Goal: Task Accomplishment & Management: Use online tool/utility

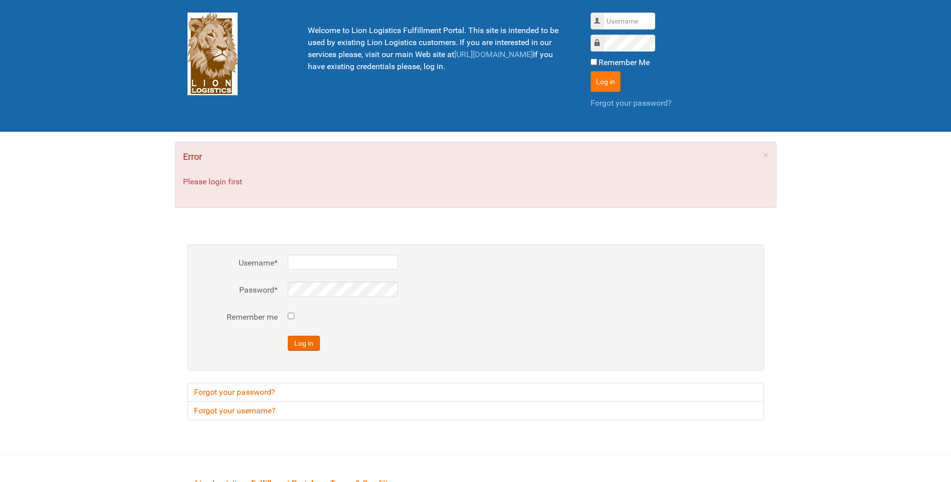
type input "lion"
click at [595, 84] on button "Log in" at bounding box center [606, 81] width 30 height 21
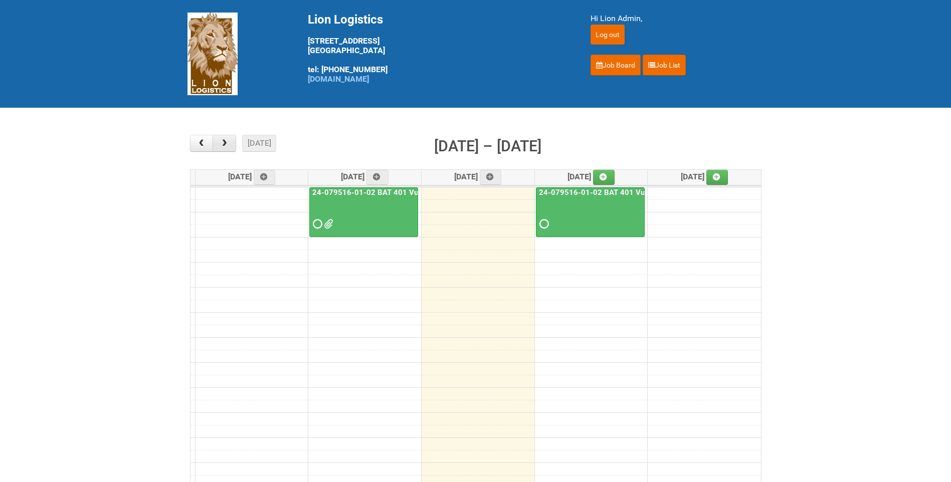
click at [226, 148] on button "button" at bounding box center [225, 143] width 24 height 17
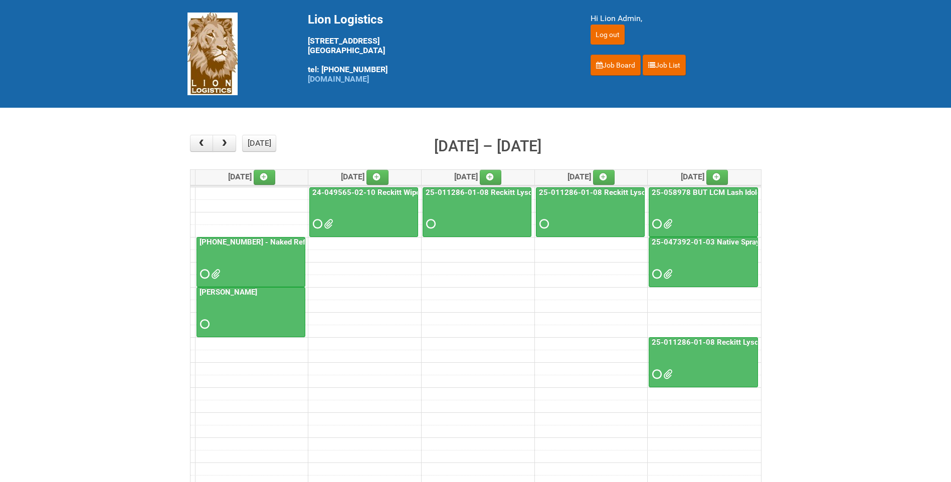
click at [218, 275] on span at bounding box center [214, 274] width 7 height 7
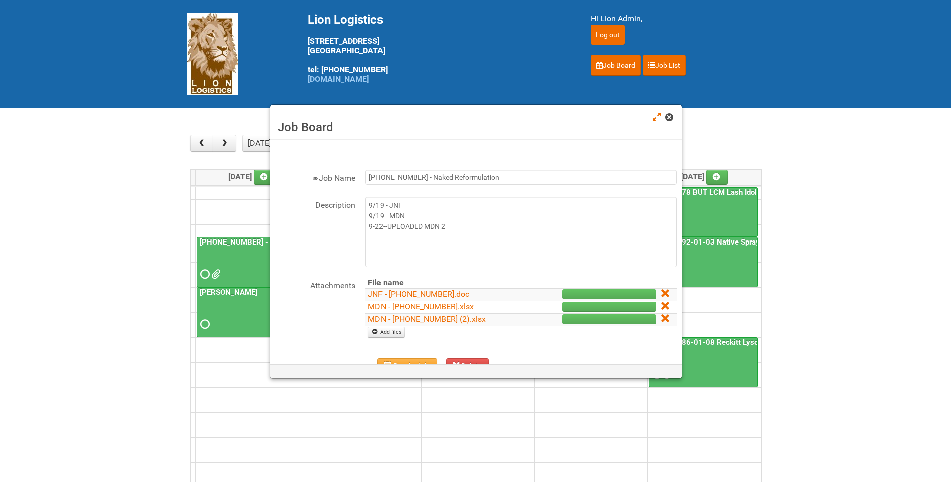
click at [674, 117] on link at bounding box center [669, 118] width 9 height 12
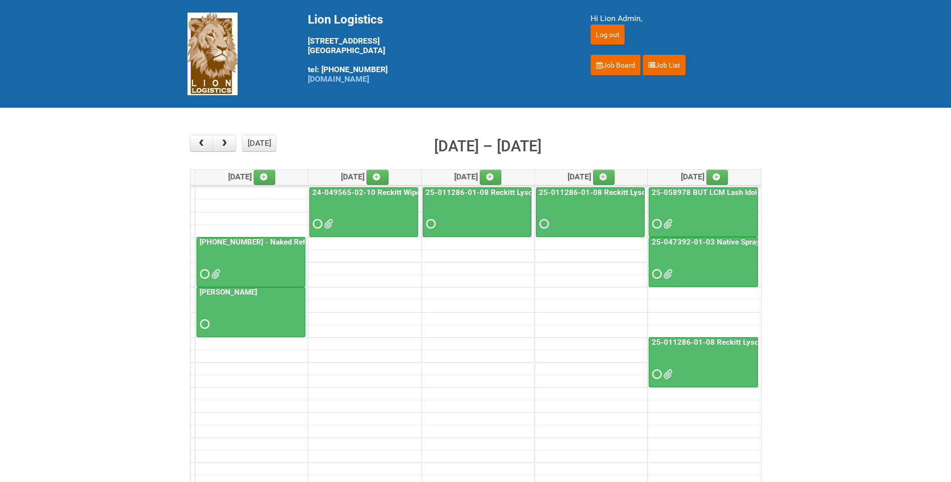
click at [272, 244] on link "25-055556-01 - Naked Reformulation" at bounding box center [270, 242] width 145 height 9
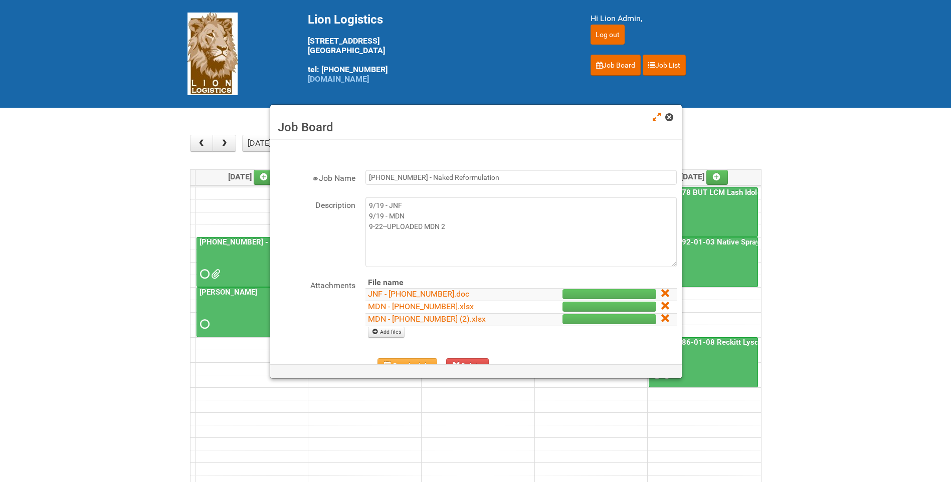
click at [668, 118] on span at bounding box center [668, 117] width 7 height 7
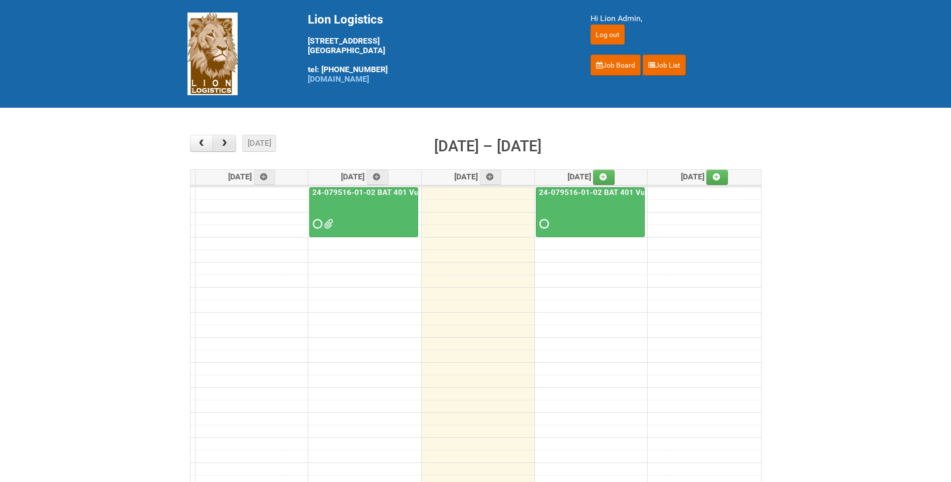
click at [229, 143] on span "button" at bounding box center [225, 143] width 10 height 8
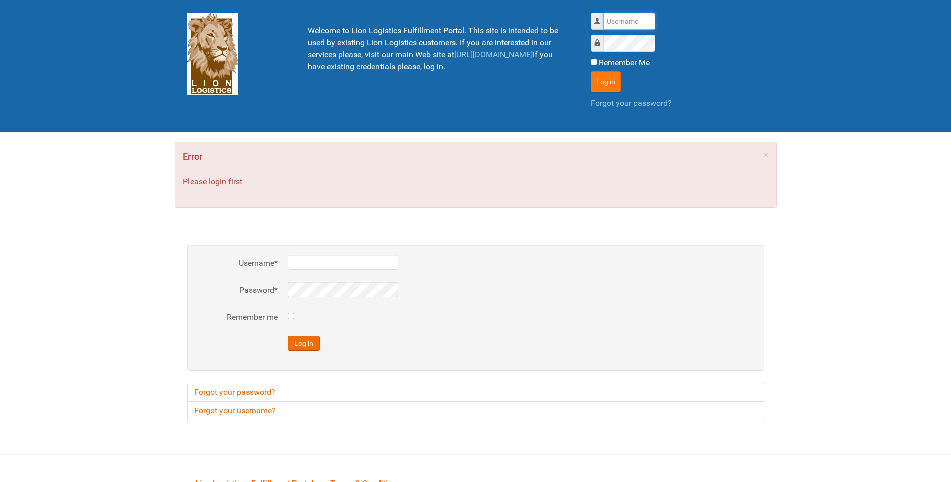
type input "lion"
click at [609, 85] on button "Log in" at bounding box center [606, 81] width 30 height 21
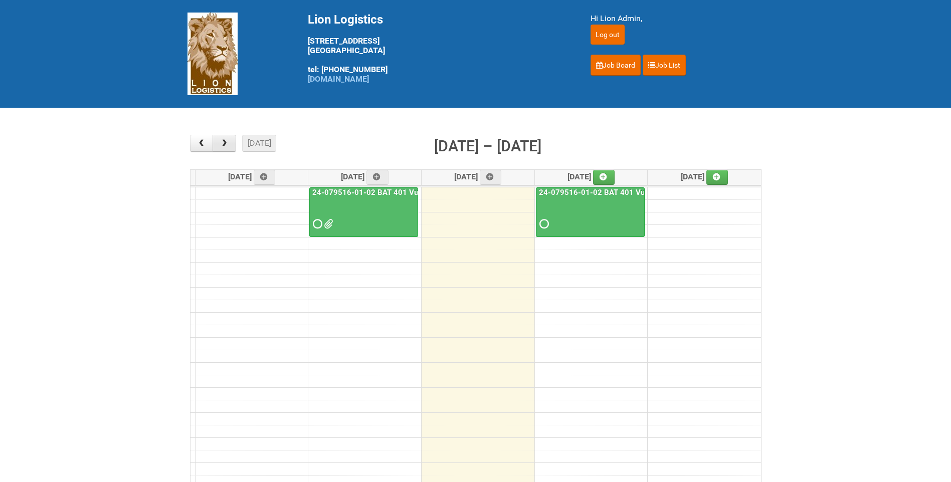
click at [232, 144] on button "button" at bounding box center [225, 143] width 24 height 17
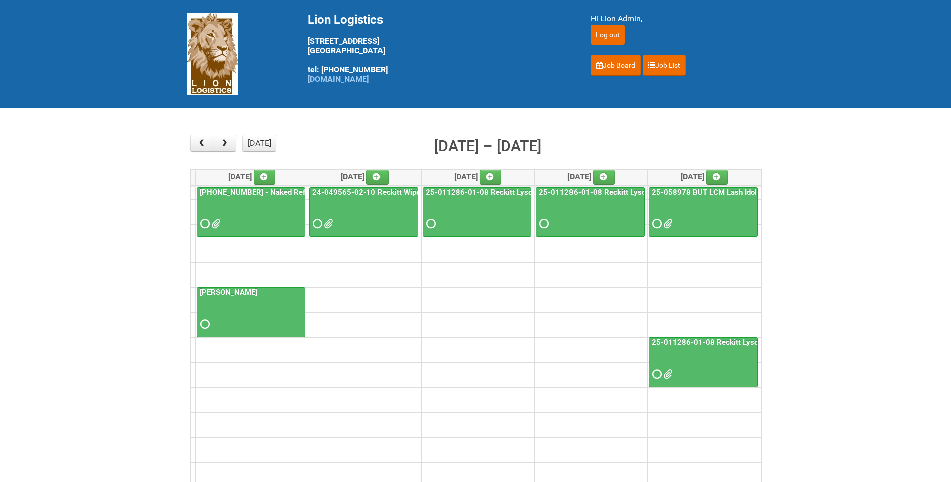
click at [274, 201] on div at bounding box center [251, 215] width 107 height 33
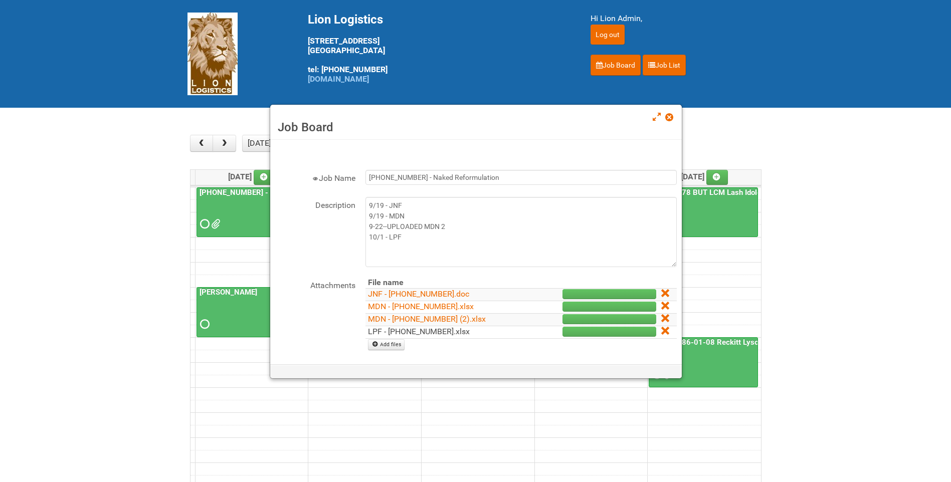
click at [427, 330] on link "LPF - 25-055556-01.xlsx" at bounding box center [419, 332] width 102 height 10
click at [671, 120] on span at bounding box center [668, 117] width 7 height 7
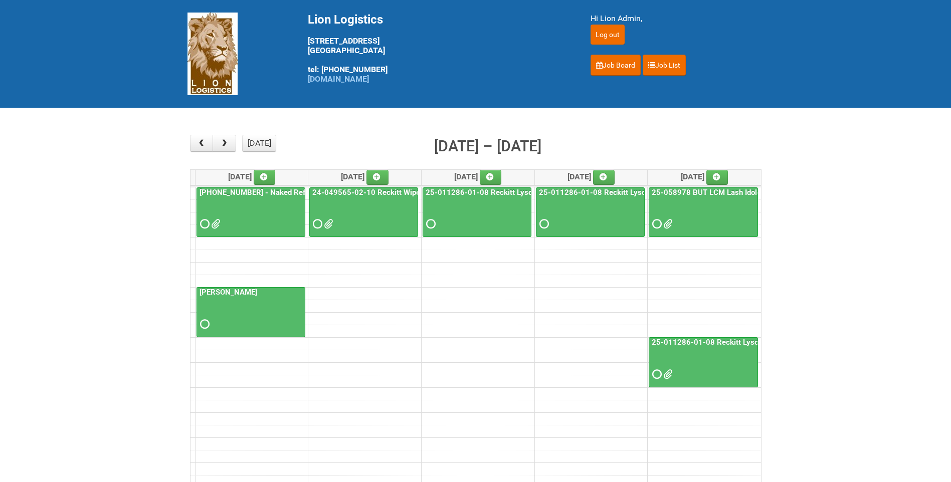
click at [224, 192] on link "[PHONE_NUMBER] - Naked Reformulation" at bounding box center [270, 192] width 145 height 9
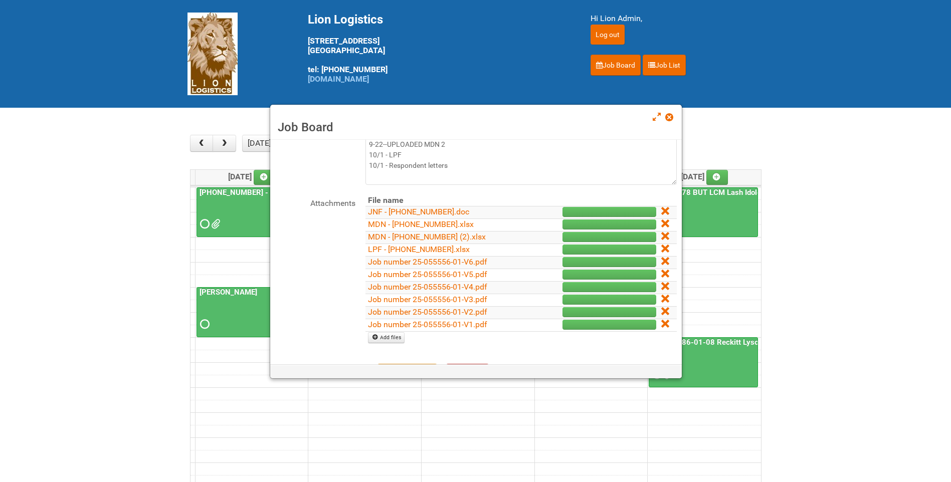
scroll to position [100, 0]
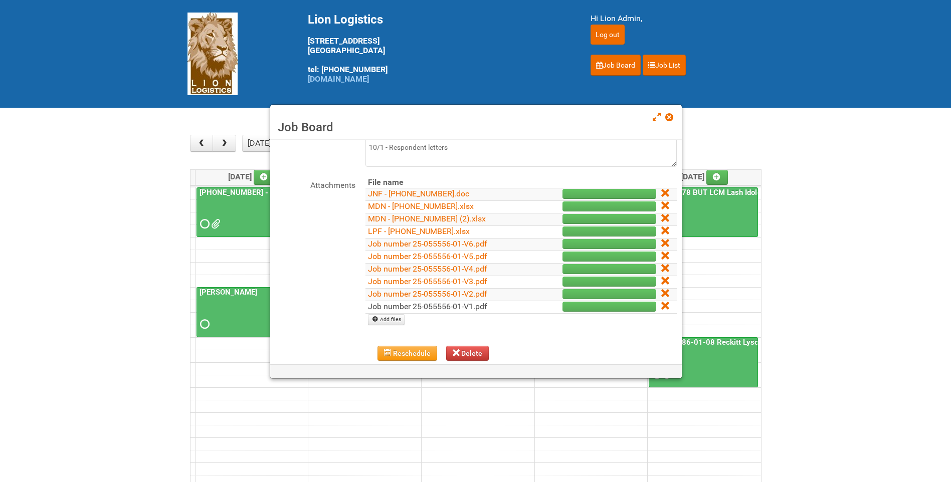
click at [445, 306] on link "Job number 25-055556-01-V1.pdf" at bounding box center [427, 307] width 119 height 10
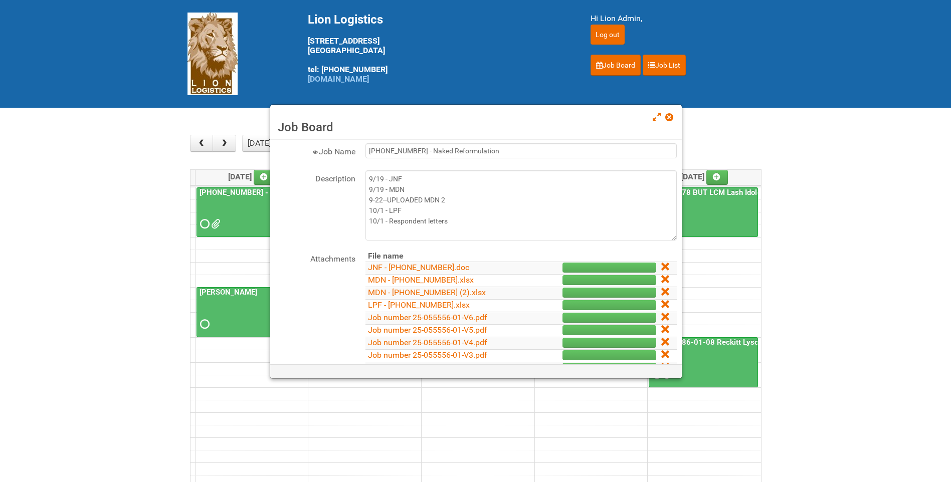
scroll to position [0, 0]
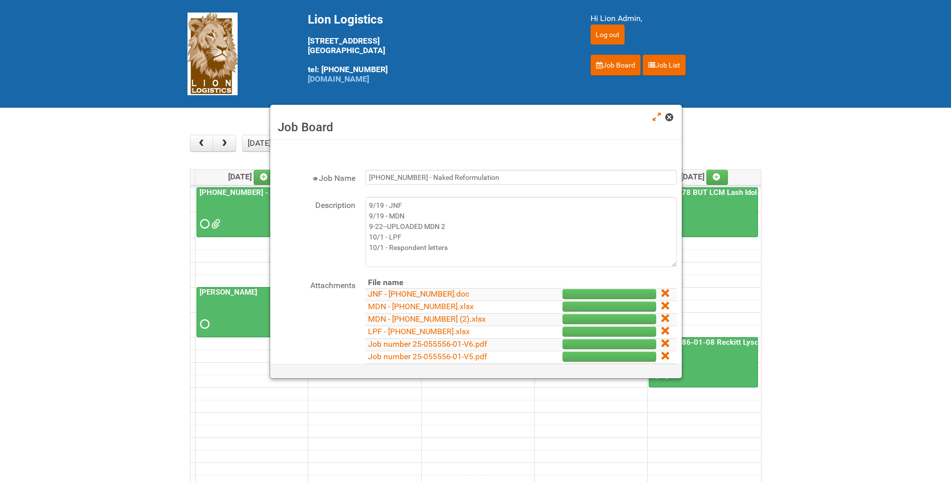
click at [672, 120] on span at bounding box center [668, 117] width 7 height 7
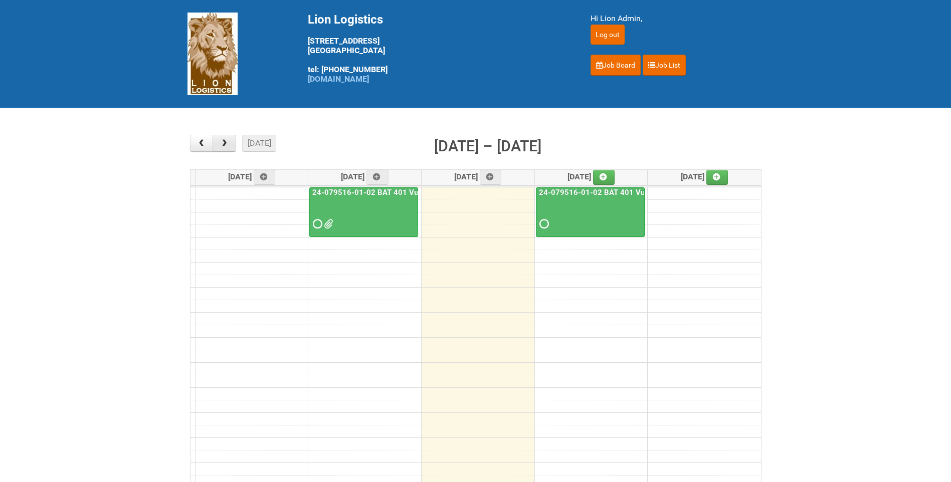
click at [223, 149] on button "button" at bounding box center [225, 143] width 24 height 17
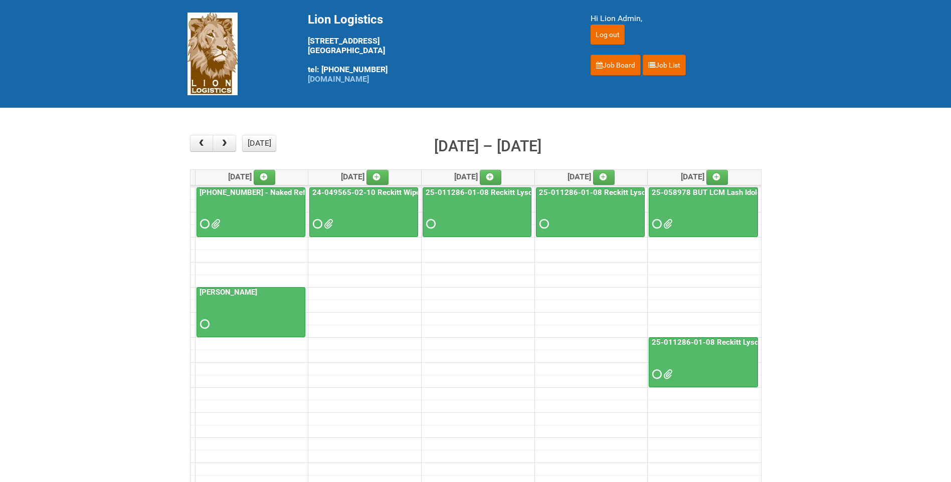
click at [259, 199] on div "25-055556-01 - Naked Reformulation" at bounding box center [251, 210] width 108 height 44
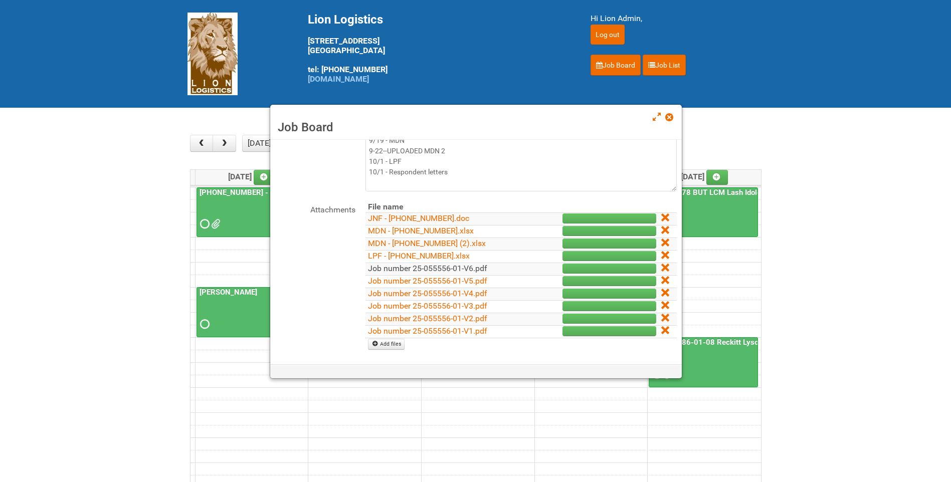
scroll to position [100, 0]
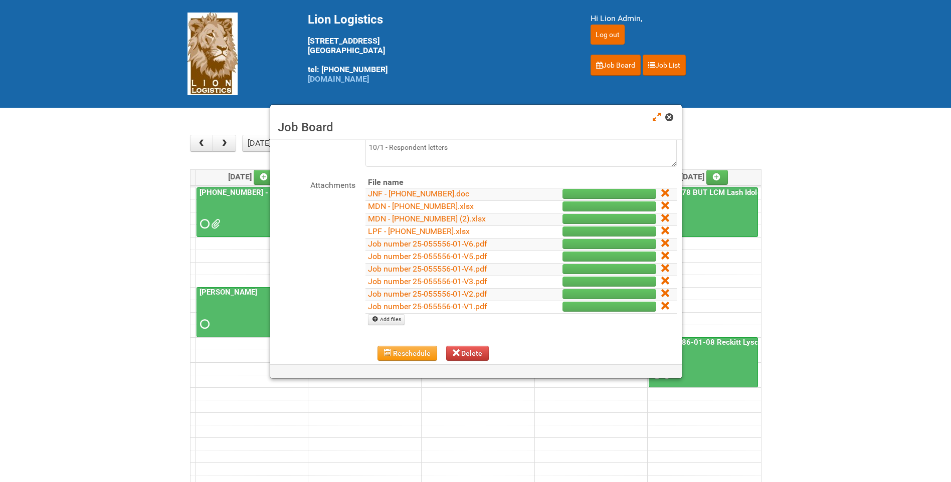
click at [672, 114] on span at bounding box center [668, 117] width 7 height 7
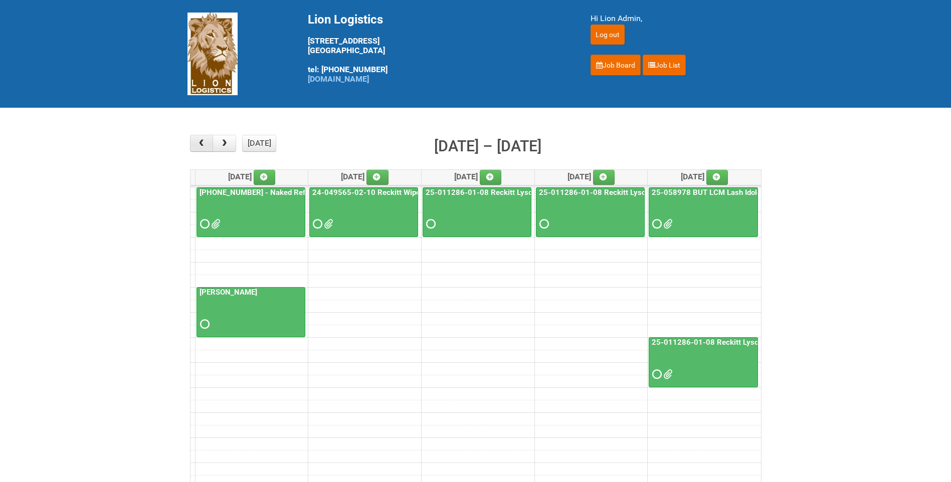
click at [208, 140] on button "button" at bounding box center [202, 143] width 24 height 17
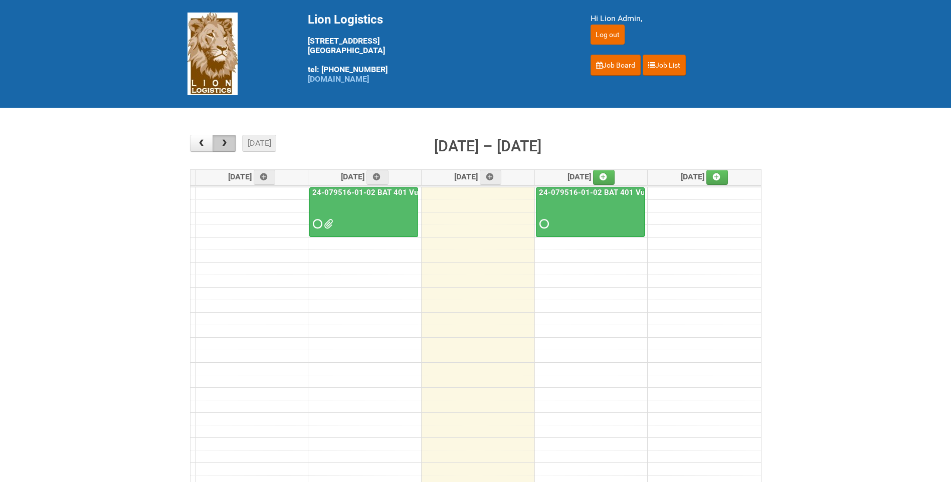
click at [229, 147] on span "button" at bounding box center [225, 143] width 10 height 8
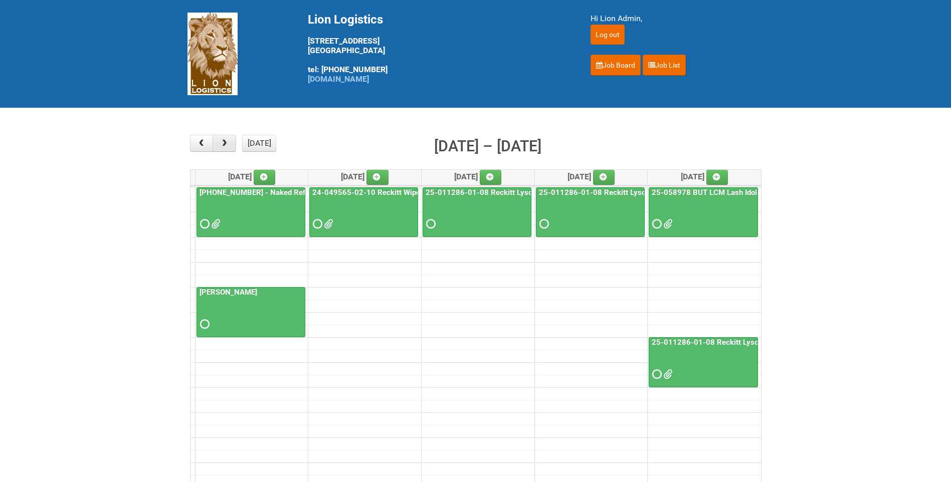
click at [229, 146] on span "button" at bounding box center [225, 143] width 10 height 8
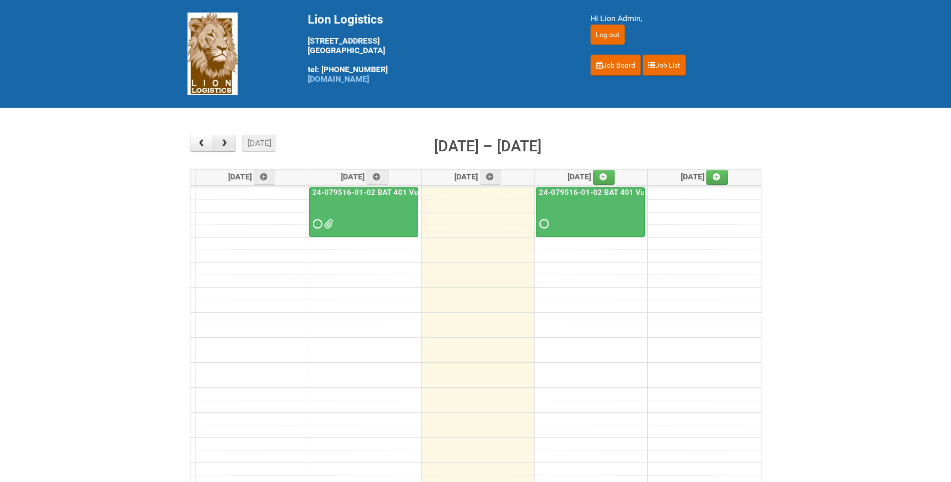
click at [227, 142] on span "button" at bounding box center [225, 143] width 10 height 8
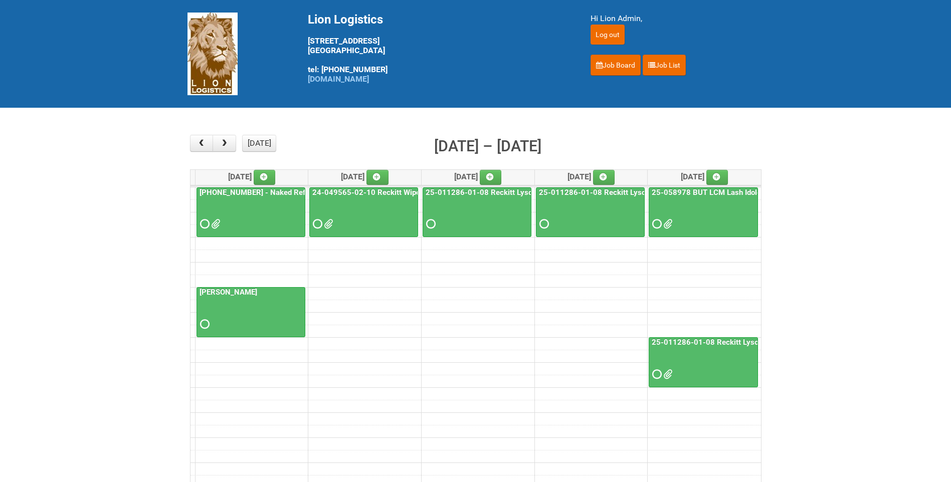
click at [217, 222] on span at bounding box center [214, 224] width 7 height 7
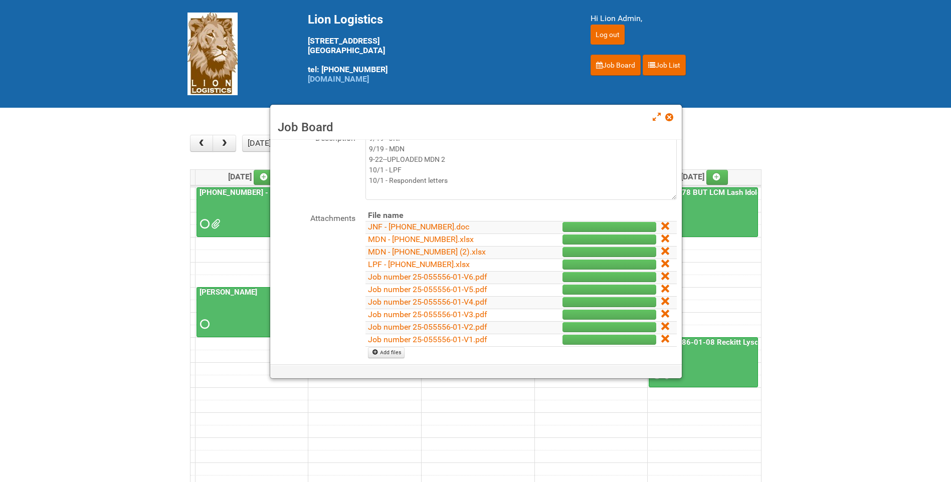
scroll to position [100, 0]
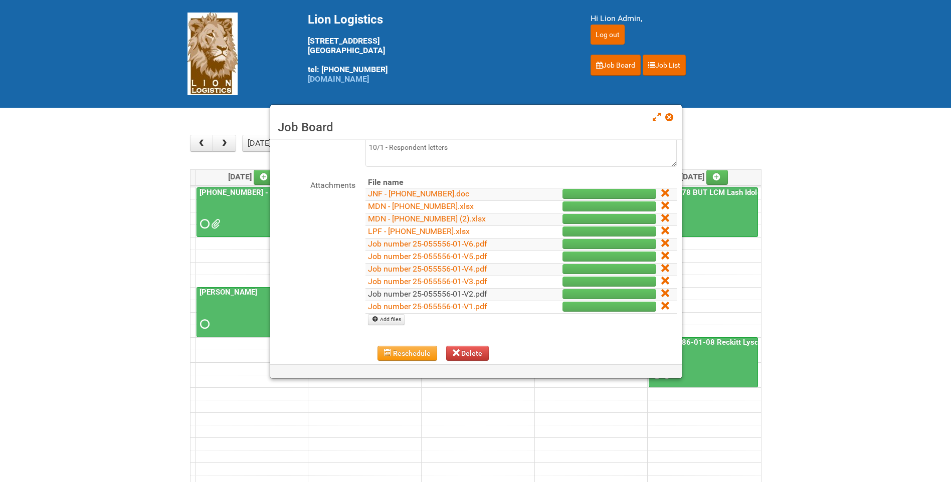
click at [472, 289] on link "Job number 25-055556-01-V2.pdf" at bounding box center [427, 294] width 119 height 10
click at [481, 284] on link "Job number 25-055556-01-V3.pdf" at bounding box center [427, 282] width 119 height 10
click at [434, 269] on link "Job number 25-055556-01-V4.pdf" at bounding box center [427, 269] width 119 height 10
click at [428, 252] on link "Job number 25-055556-01-V5.pdf" at bounding box center [427, 257] width 119 height 10
click at [451, 244] on link "Job number 25-055556-01-V6.pdf" at bounding box center [427, 244] width 119 height 10
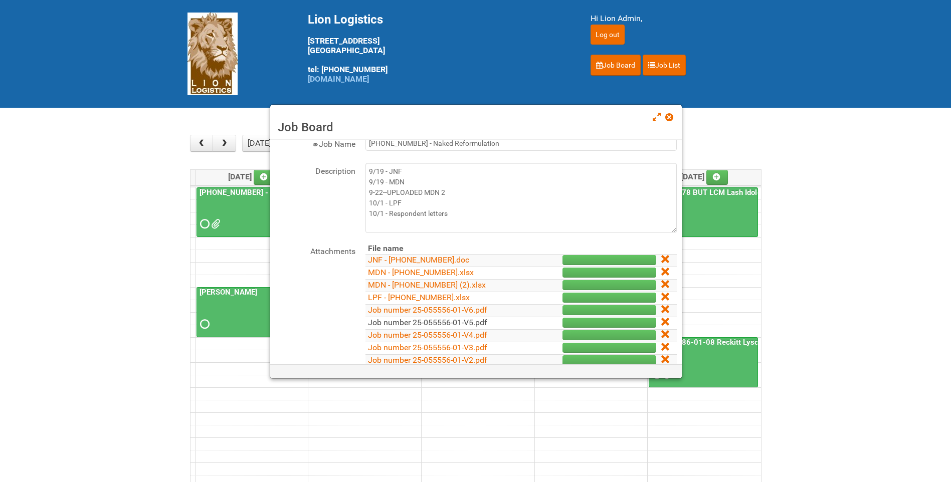
scroll to position [0, 0]
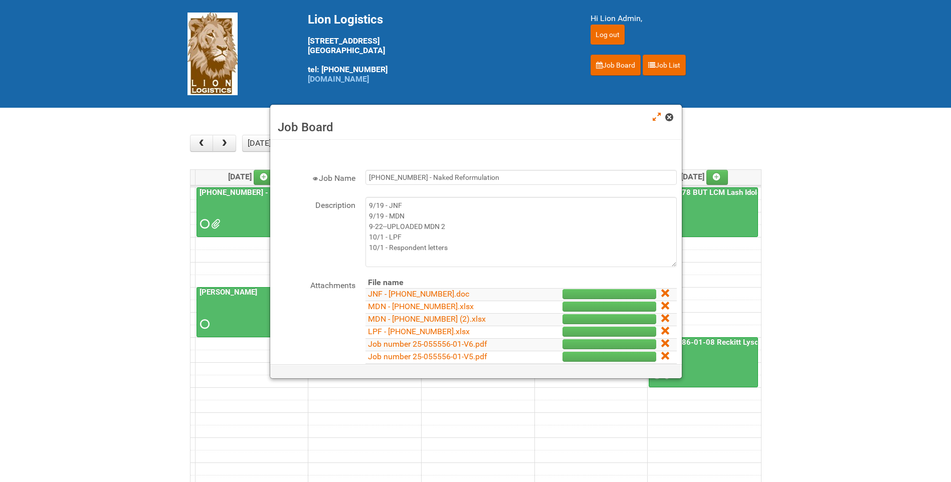
click at [665, 114] on span at bounding box center [668, 117] width 7 height 7
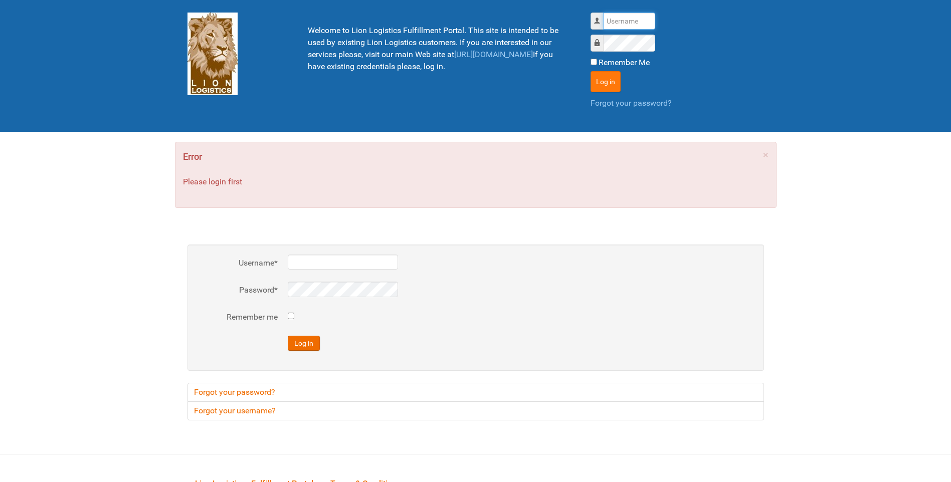
type input "lion"
click at [612, 77] on button "Log in" at bounding box center [606, 81] width 30 height 21
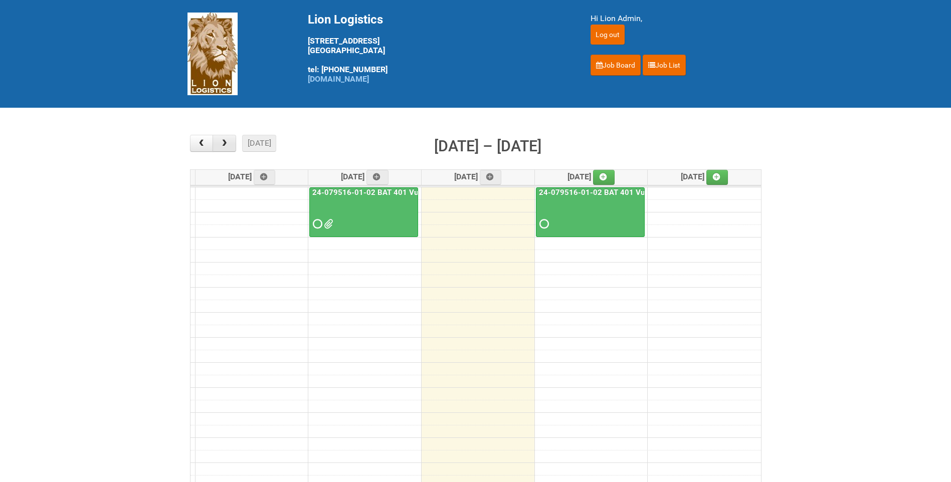
click at [220, 147] on span "button" at bounding box center [225, 143] width 10 height 8
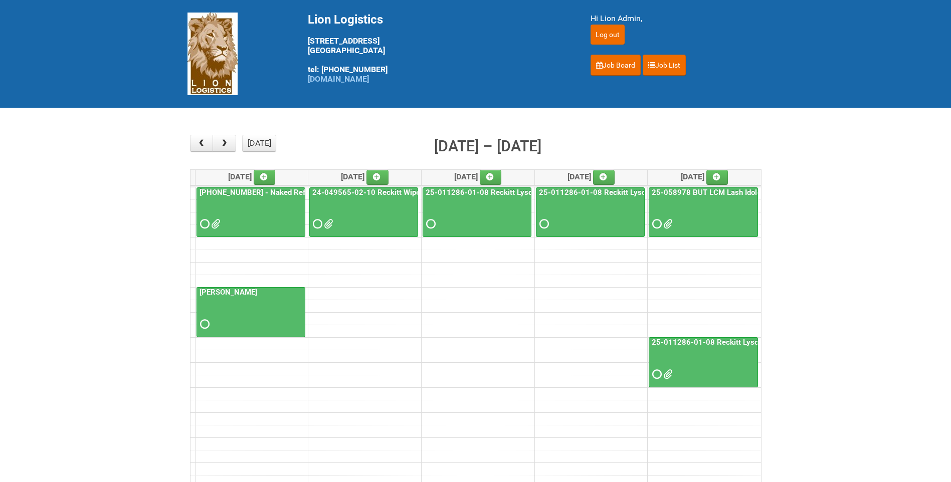
click at [281, 203] on div at bounding box center [251, 215] width 107 height 33
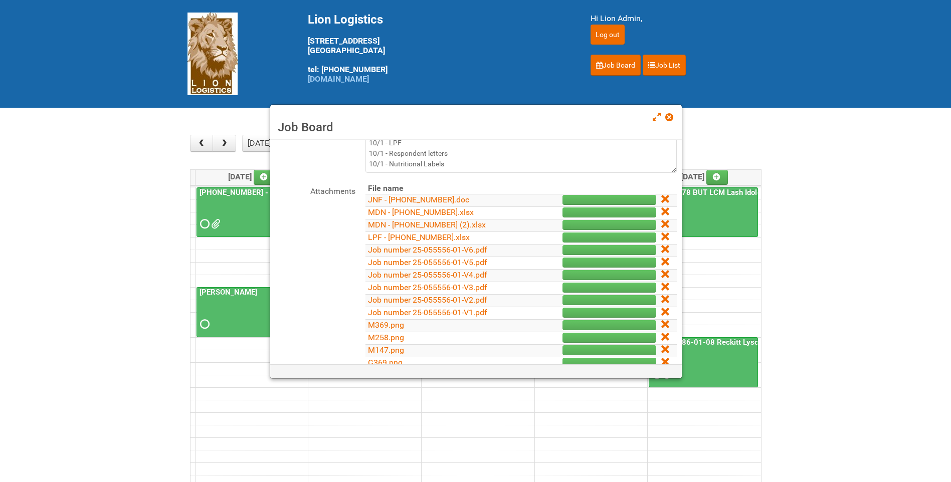
scroll to position [150, 0]
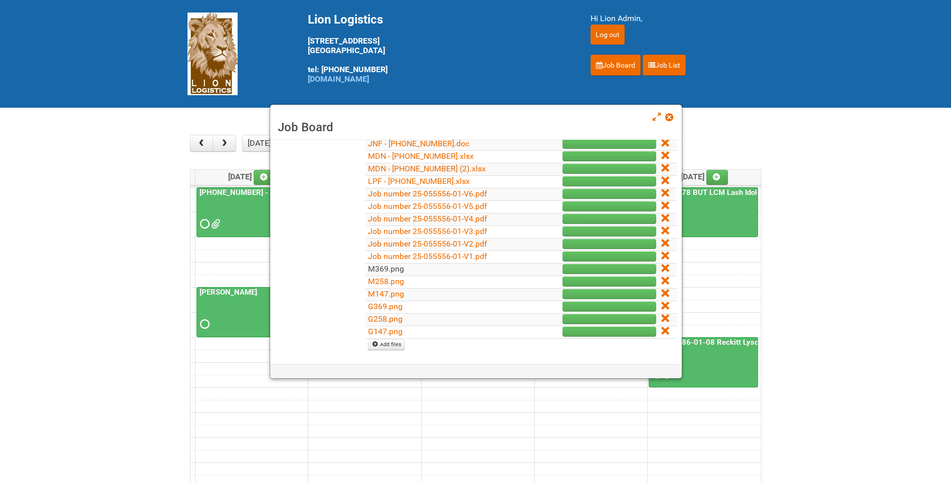
click at [403, 268] on link "M369.png" at bounding box center [386, 269] width 36 height 10
click at [391, 284] on link "M258.png" at bounding box center [386, 282] width 36 height 10
click at [398, 295] on link "M147.png" at bounding box center [386, 294] width 36 height 10
click at [395, 305] on link "G369.png" at bounding box center [385, 307] width 35 height 10
click at [670, 120] on span at bounding box center [668, 117] width 7 height 7
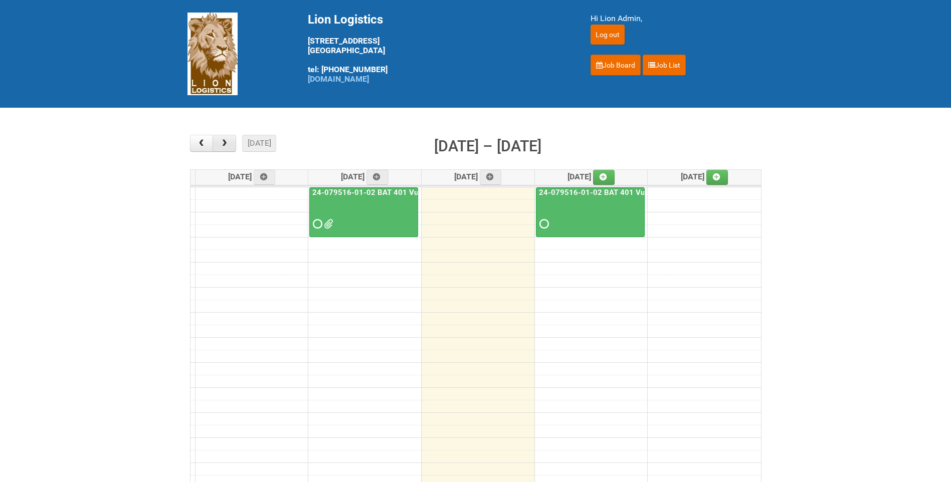
click at [226, 141] on span "button" at bounding box center [225, 143] width 10 height 8
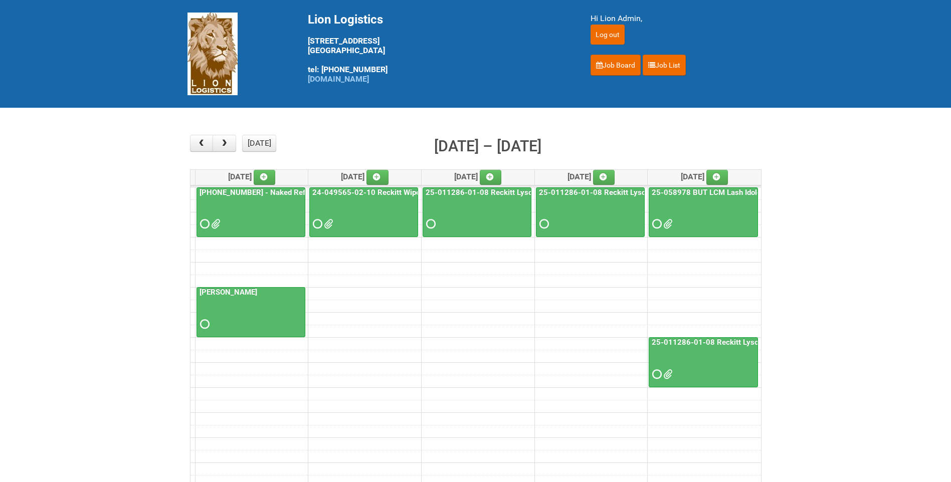
click at [273, 195] on link "[PHONE_NUMBER] - Naked Reformulation" at bounding box center [270, 192] width 145 height 9
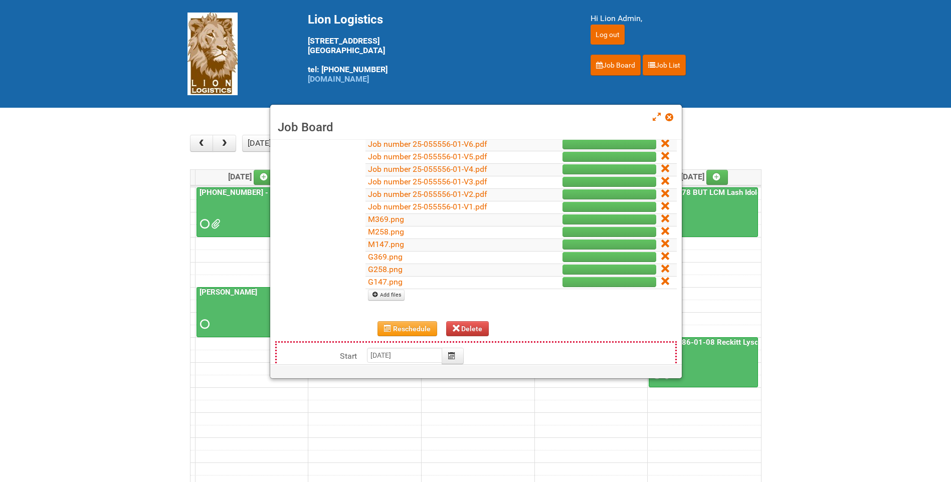
scroll to position [201, 0]
click at [398, 221] on link "M369.png" at bounding box center [386, 219] width 36 height 10
click at [379, 259] on link "G369.png" at bounding box center [385, 257] width 35 height 10
click at [388, 272] on link "G258.png" at bounding box center [385, 269] width 35 height 10
click at [400, 282] on link "G147.png" at bounding box center [385, 282] width 35 height 10
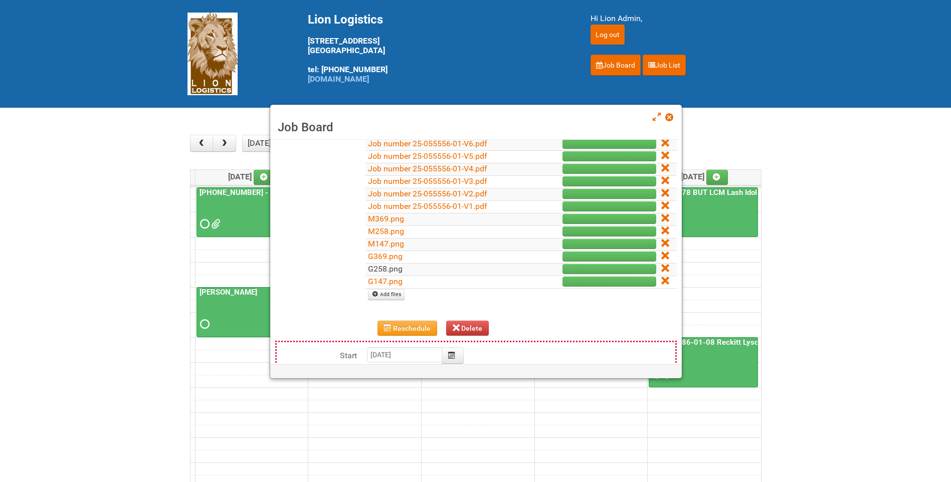
click at [385, 273] on link "G258.png" at bounding box center [385, 269] width 35 height 10
click at [669, 114] on span at bounding box center [668, 117] width 7 height 7
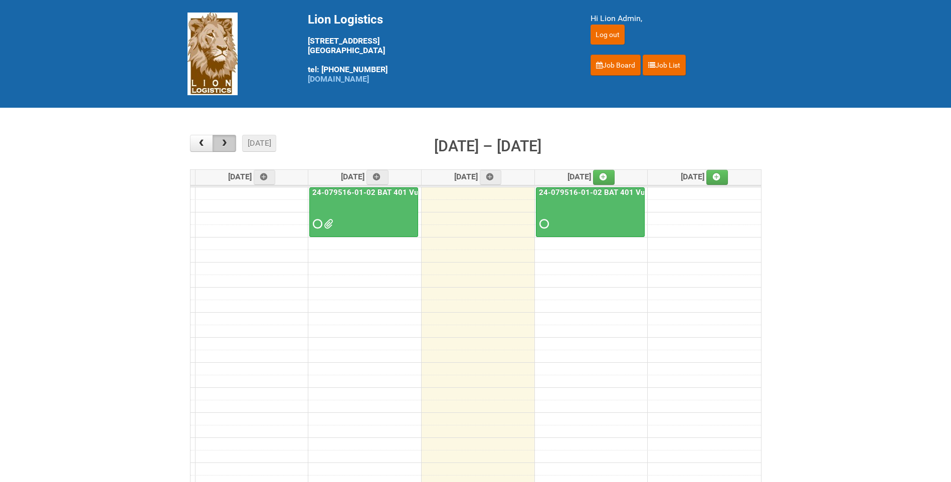
click at [226, 146] on span "button" at bounding box center [225, 143] width 10 height 8
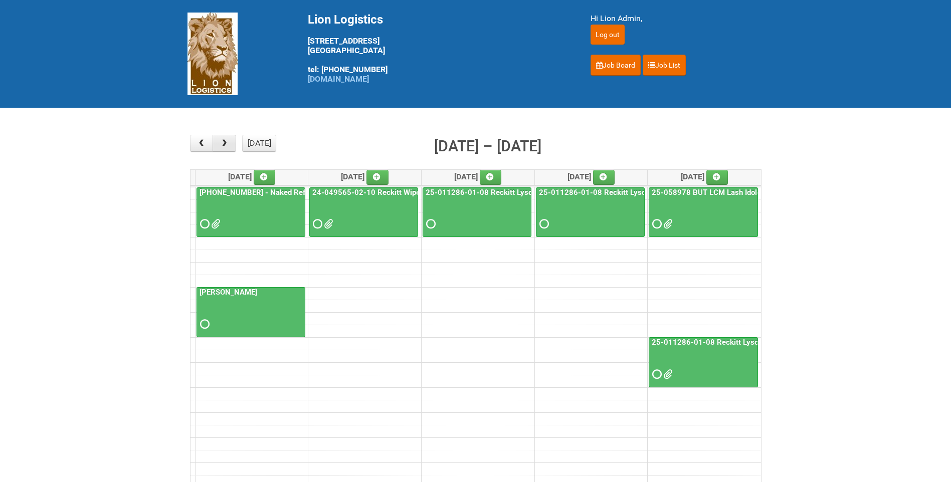
click at [226, 146] on span "button" at bounding box center [225, 143] width 10 height 8
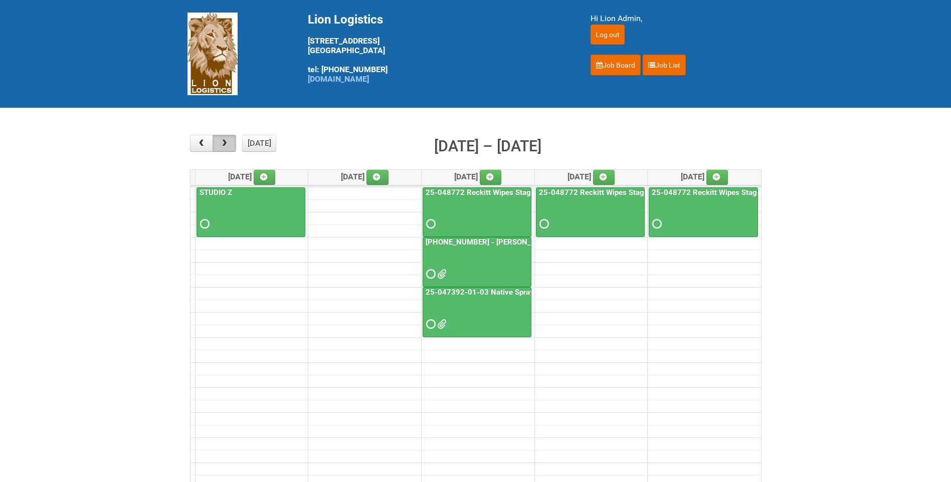
click at [226, 146] on span "button" at bounding box center [225, 143] width 10 height 8
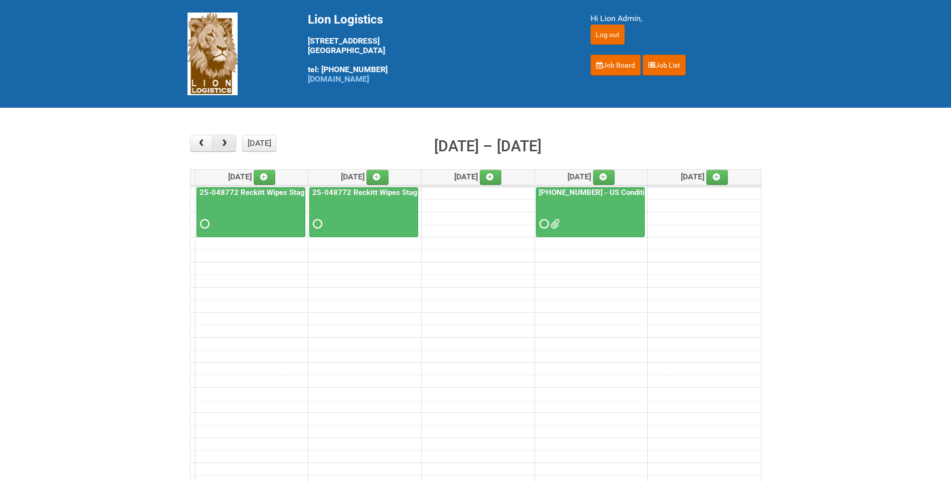
click at [226, 146] on span "button" at bounding box center [225, 143] width 10 height 8
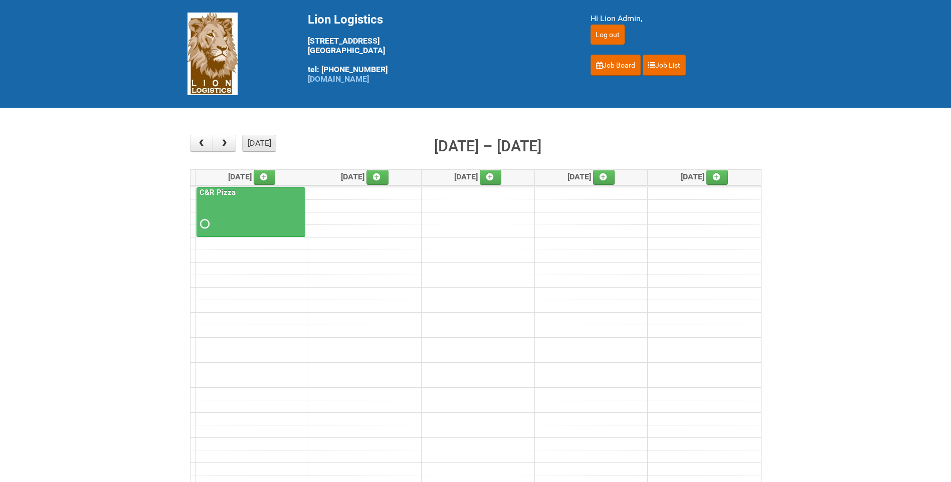
click at [252, 140] on button "[DATE]" at bounding box center [259, 143] width 34 height 17
